Goal: Information Seeking & Learning: Learn about a topic

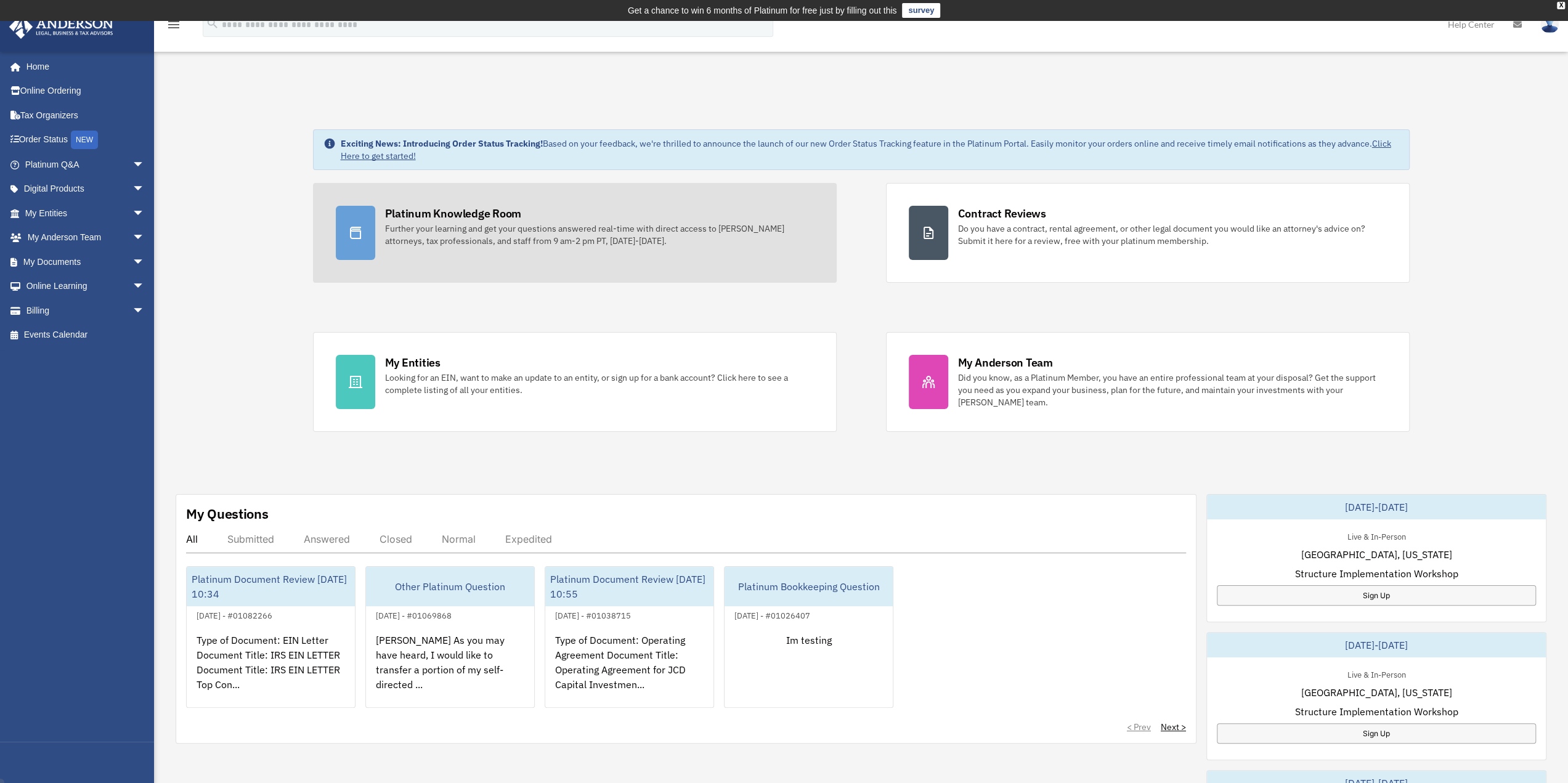
click at [470, 217] on div "Platinum Knowledge Room" at bounding box center [453, 213] width 137 height 16
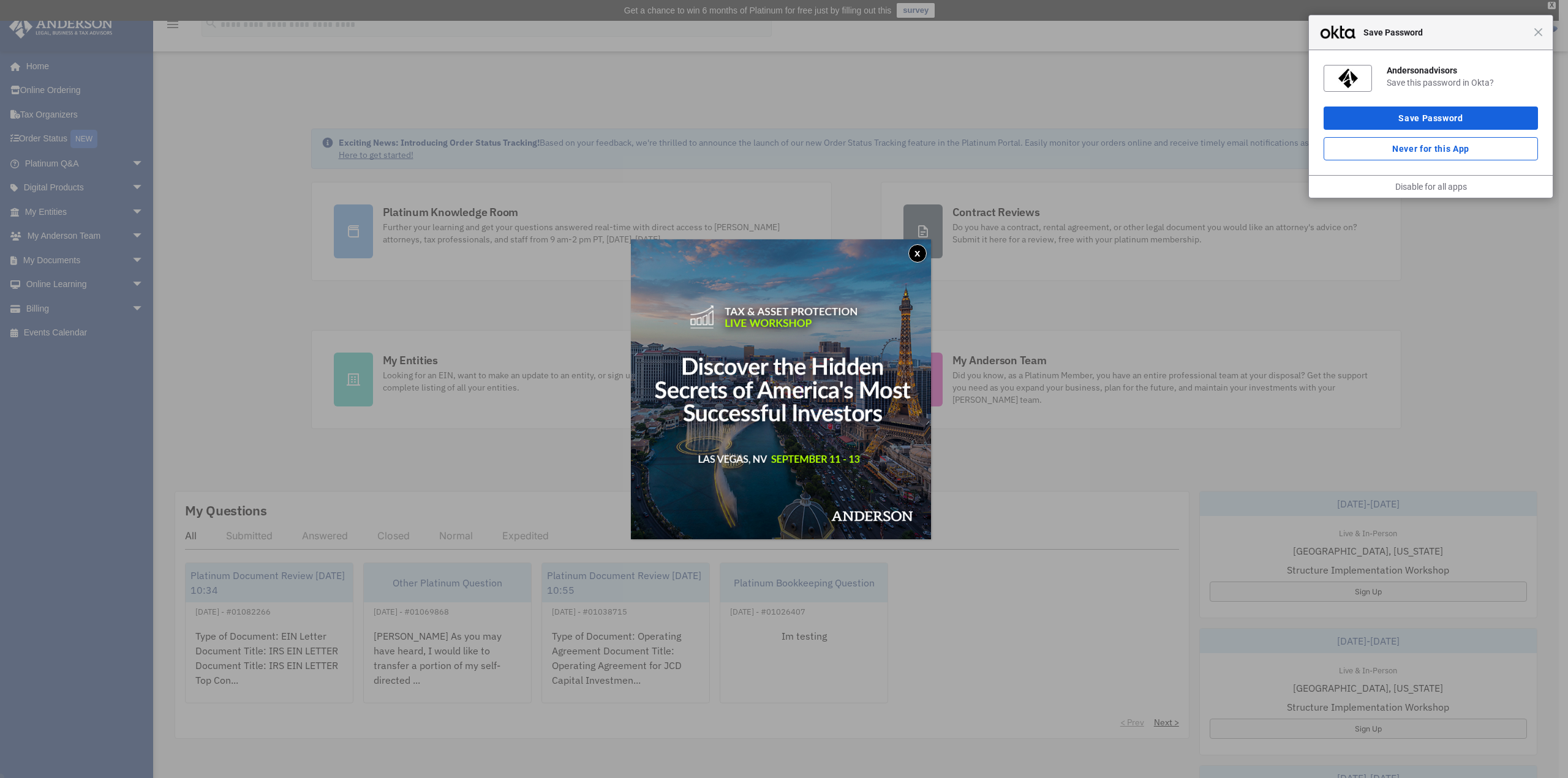
click at [914, 258] on button "x" at bounding box center [917, 253] width 18 height 18
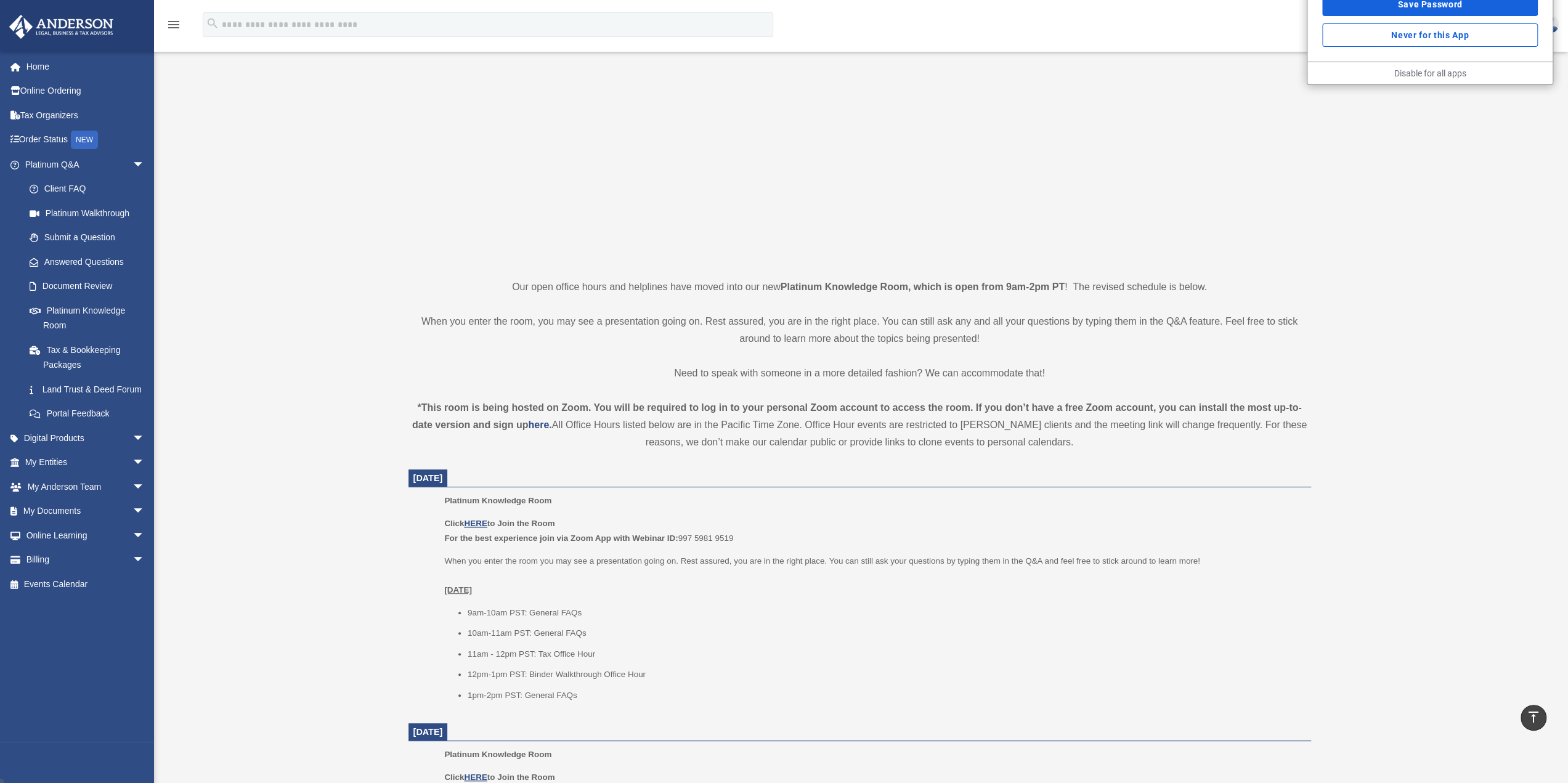
scroll to position [62, 0]
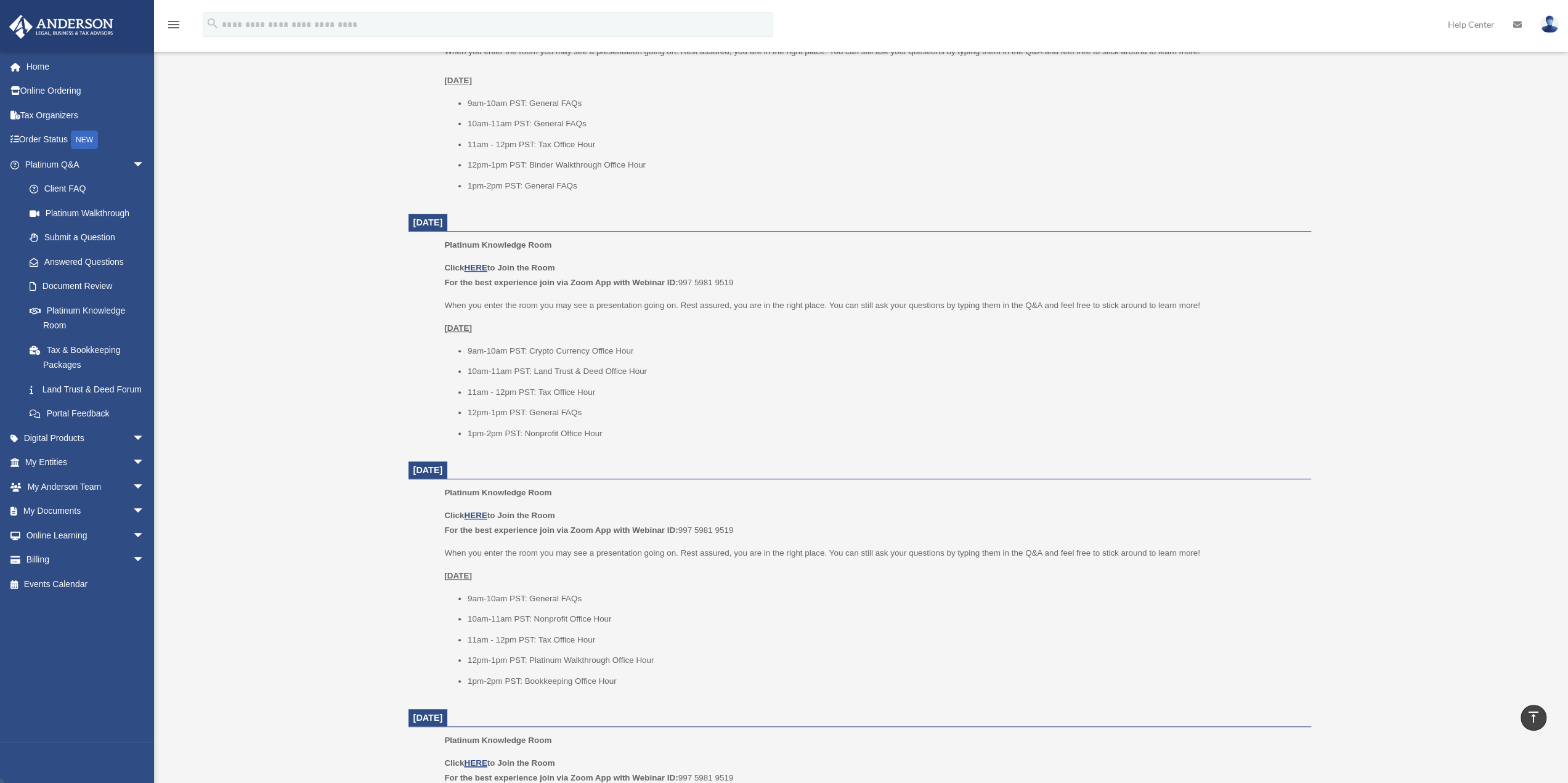
scroll to position [802, 0]
